Goal: Information Seeking & Learning: Learn about a topic

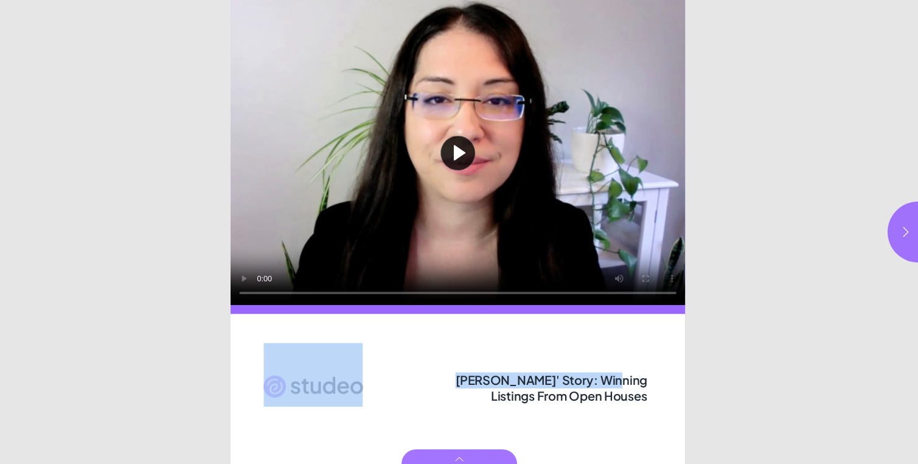
drag, startPoint x: 420, startPoint y: 383, endPoint x: 569, endPoint y: 384, distance: 149.0
click at [563, 386] on div "Play video [PERSON_NAME]' Story: Winning Listings From Open Houses" at bounding box center [459, 232] width 457 height 464
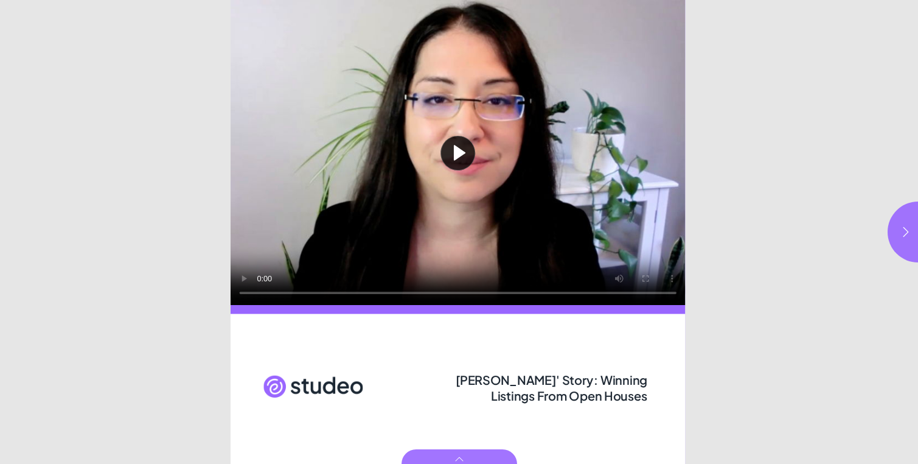
click at [604, 373] on span "[PERSON_NAME]' Story: Winning Listings From Open Houses" at bounding box center [551, 387] width 192 height 31
click at [904, 237] on button "button" at bounding box center [917, 231] width 61 height 61
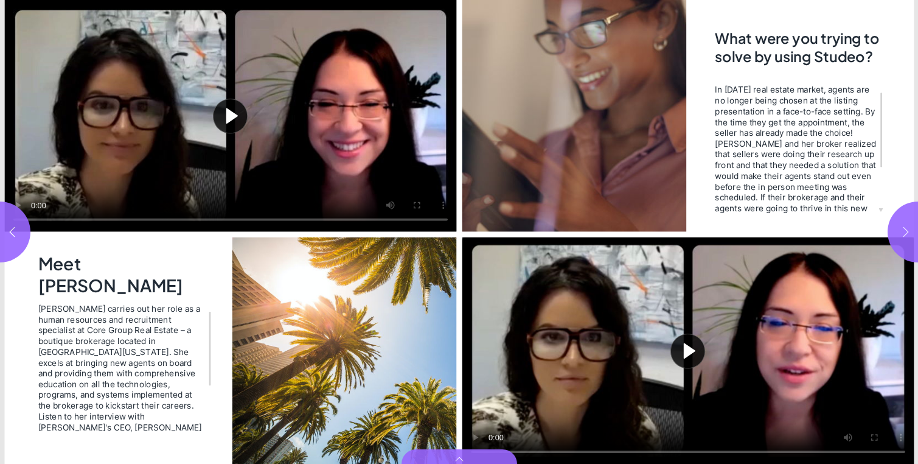
click at [904, 237] on button "button" at bounding box center [917, 231] width 61 height 61
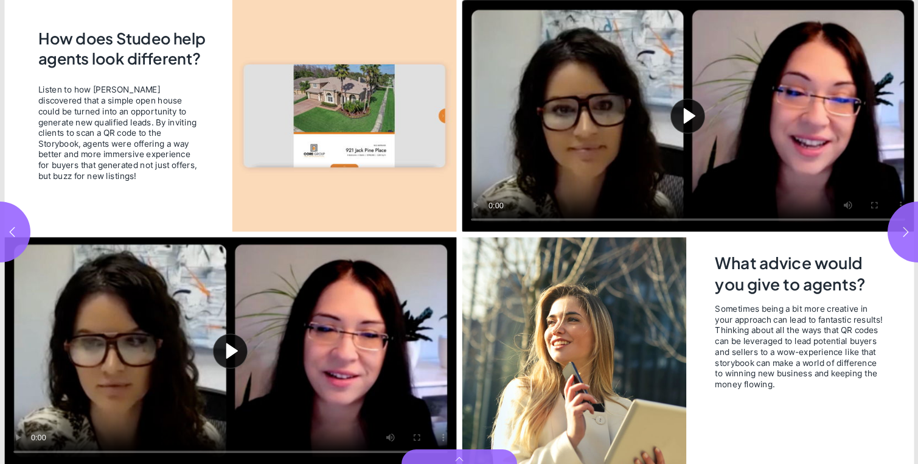
click at [227, 361] on button "Play video" at bounding box center [230, 350] width 452 height 226
click at [186, 345] on video "Video" at bounding box center [230, 350] width 452 height 226
click at [10, 239] on button "button" at bounding box center [0, 231] width 61 height 61
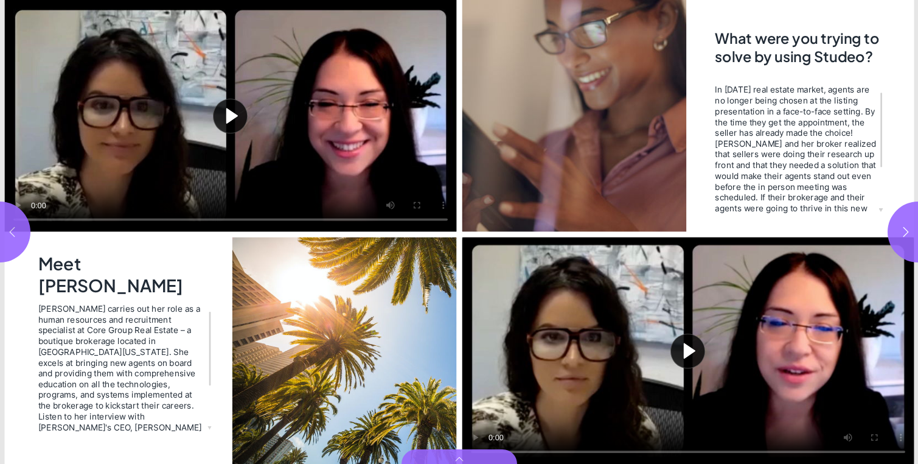
click at [10, 239] on button "button" at bounding box center [0, 231] width 61 height 61
type input "*"
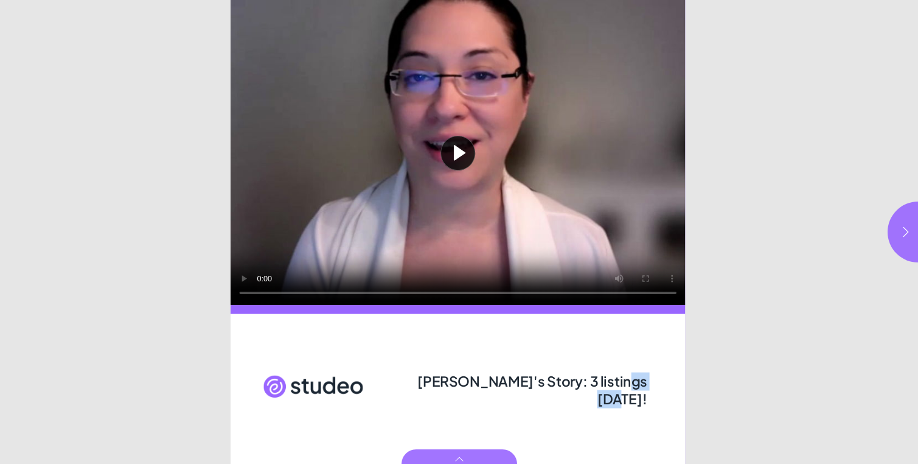
drag, startPoint x: 465, startPoint y: 394, endPoint x: 604, endPoint y: 384, distance: 139.0
click at [603, 384] on div "[PERSON_NAME]'s Story: 3 listings [DATE]!" at bounding box center [531, 388] width 232 height 32
click at [900, 245] on button "button" at bounding box center [917, 231] width 61 height 61
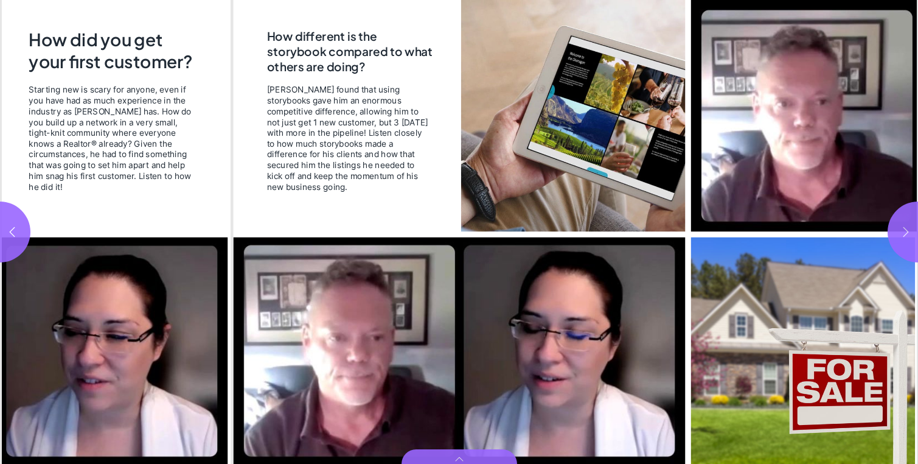
click at [900, 245] on button "button" at bounding box center [917, 231] width 61 height 61
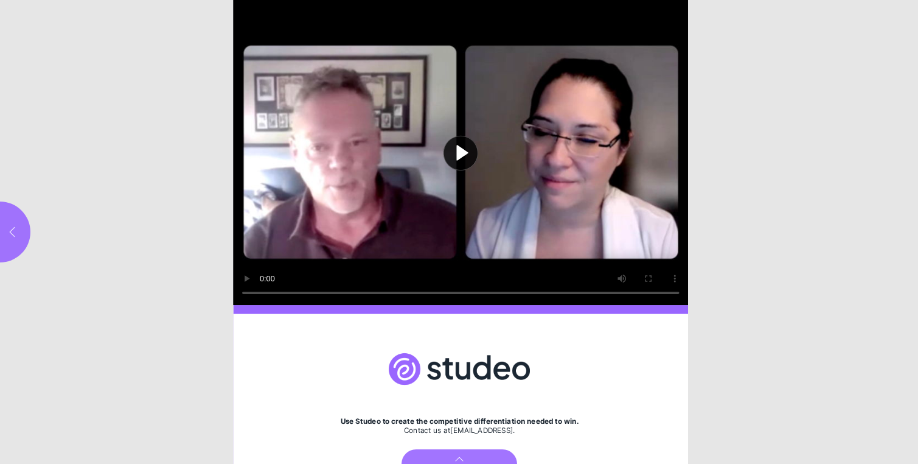
click at [24, 231] on button "button" at bounding box center [0, 231] width 61 height 61
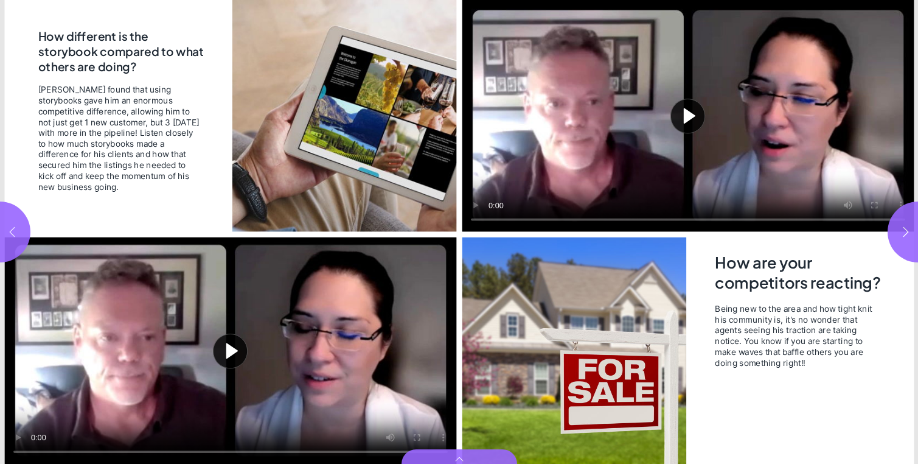
click at [23, 232] on button "button" at bounding box center [0, 231] width 61 height 61
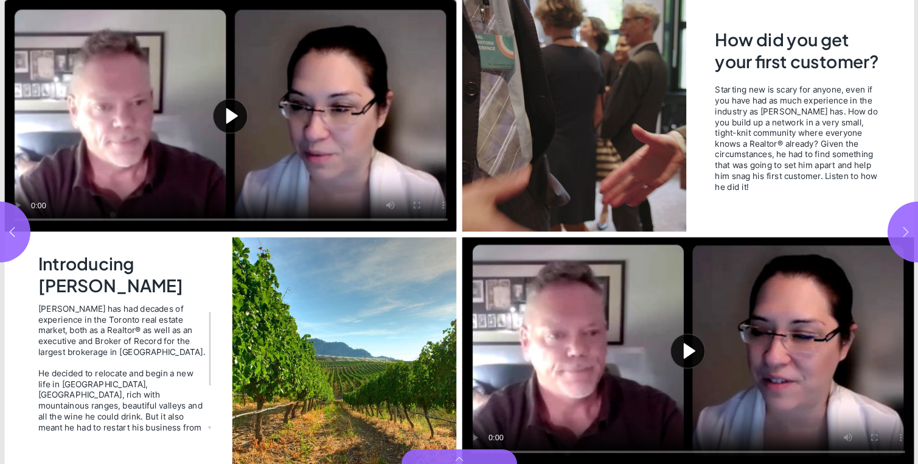
click at [901, 230] on icon "button" at bounding box center [906, 232] width 12 height 12
type input "***"
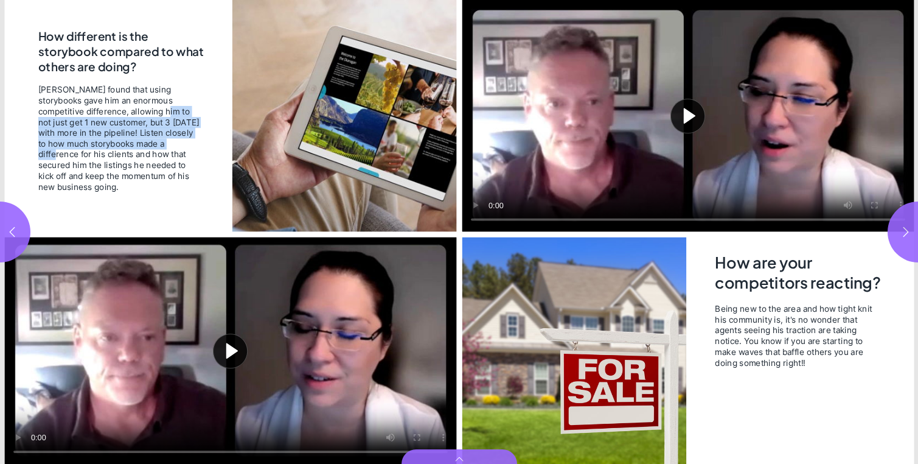
drag, startPoint x: 107, startPoint y: 116, endPoint x: 151, endPoint y: 150, distance: 55.6
click at [151, 148] on span "Kevin found that using storybooks gave him an enormous competitive difference, …" at bounding box center [119, 139] width 162 height 108
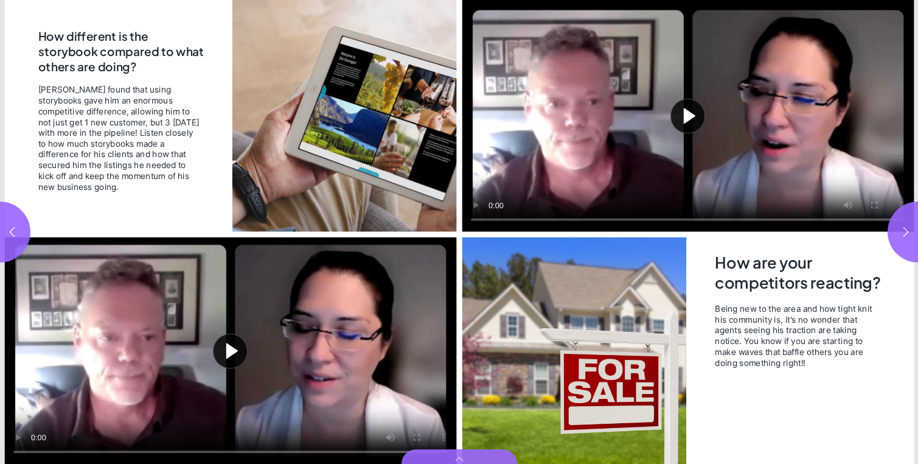
click at [159, 186] on span "Kevin found that using storybooks gave him an enormous competitive difference, …" at bounding box center [119, 139] width 162 height 108
click at [229, 345] on button "Play video" at bounding box center [230, 350] width 452 height 226
click at [243, 378] on video "Video" at bounding box center [230, 350] width 452 height 226
